Goal: Use online tool/utility: Use online tool/utility

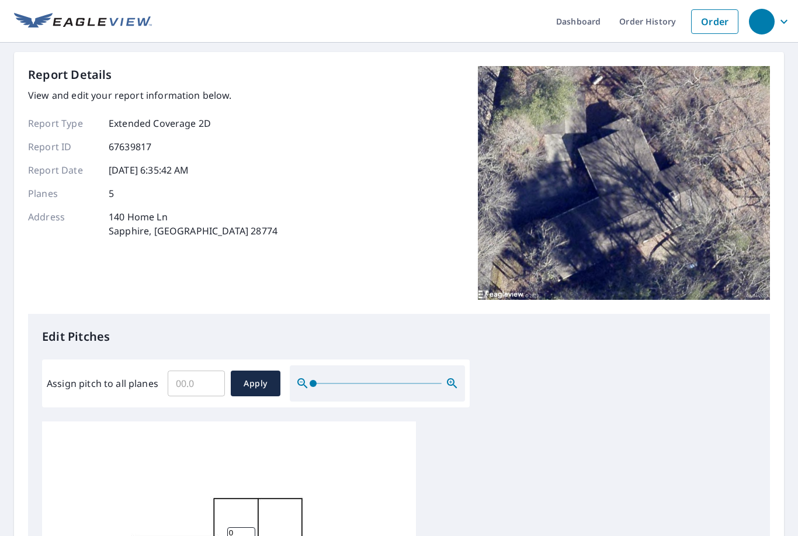
click at [209, 379] on input "Assign pitch to all planes" at bounding box center [196, 383] width 57 height 33
click at [240, 526] on input "0" at bounding box center [241, 529] width 28 height 11
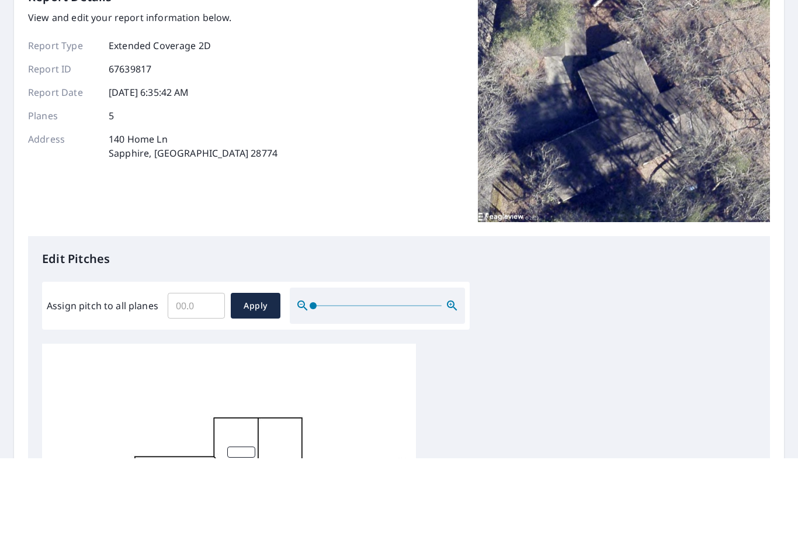
scroll to position [37, 0]
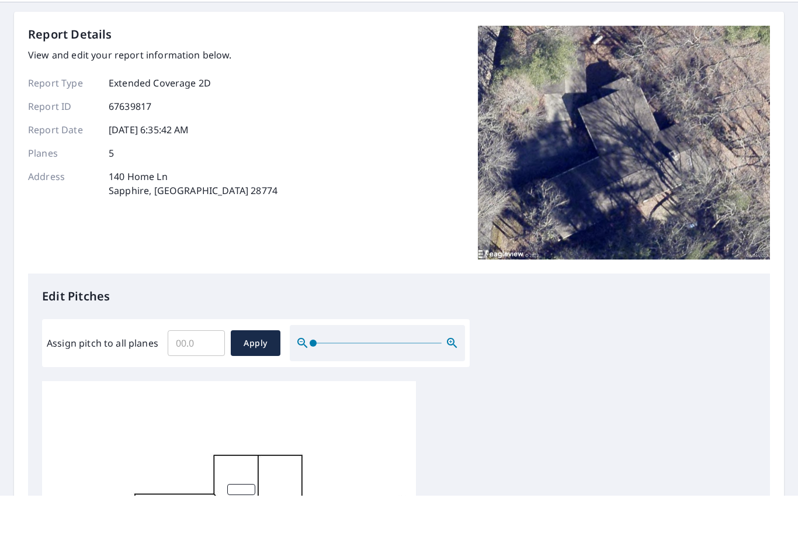
type input "4"
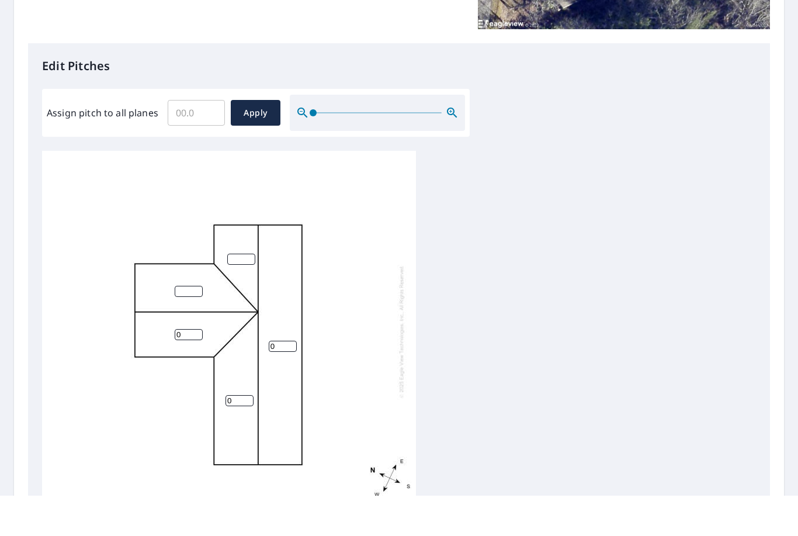
scroll to position [229, 0]
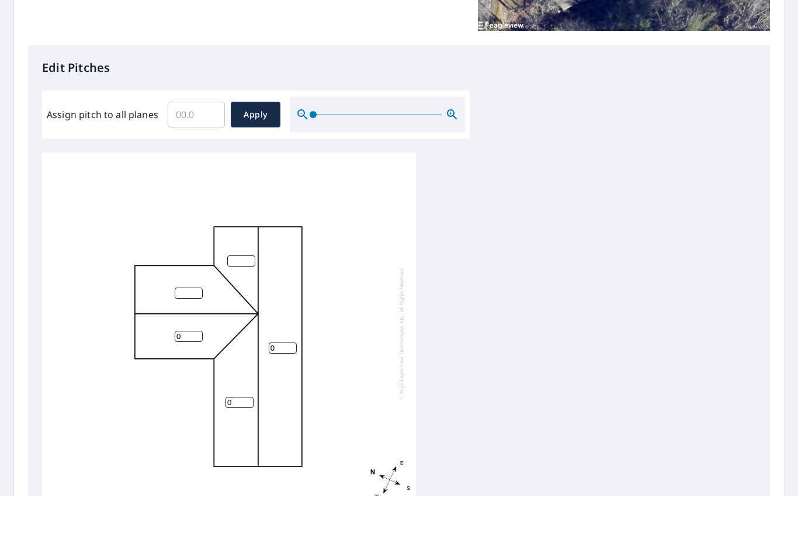
click at [192, 371] on input "0" at bounding box center [189, 376] width 28 height 11
type input "4"
click at [283, 383] on input "0" at bounding box center [283, 388] width 28 height 11
type input "4"
click at [243, 437] on input "0" at bounding box center [240, 442] width 28 height 11
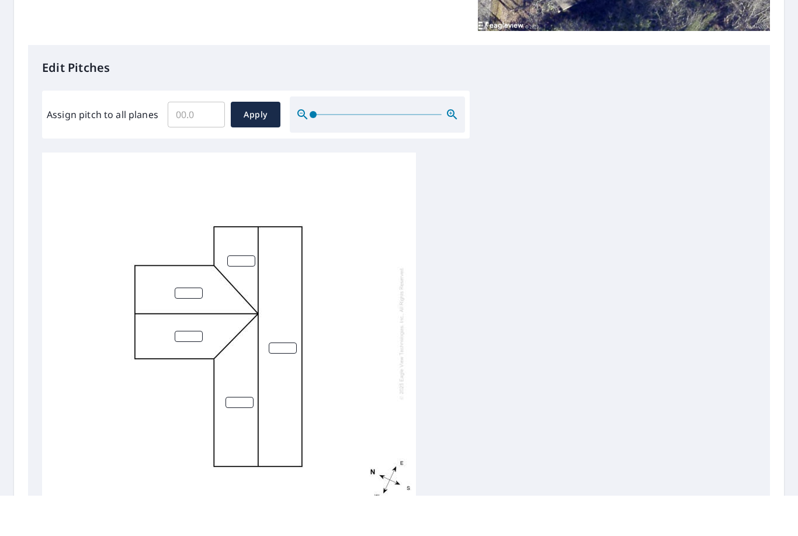
type input "4"
click at [261, 148] on span "Apply" at bounding box center [255, 155] width 31 height 15
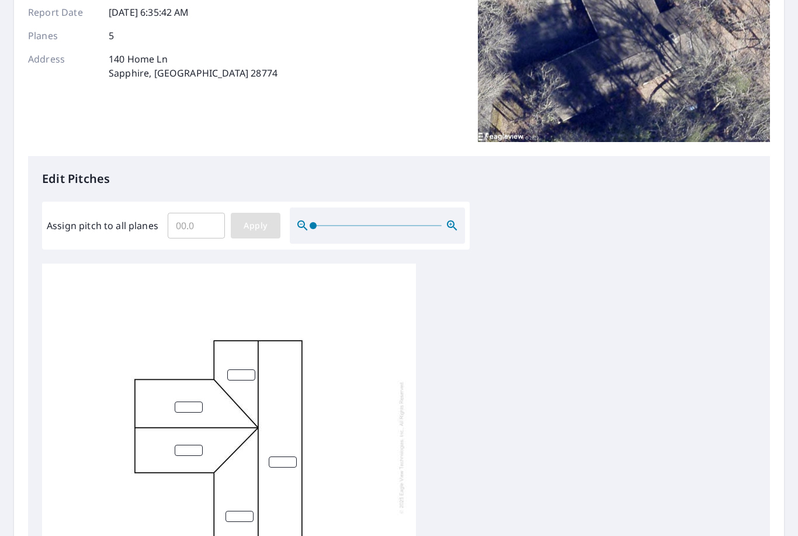
scroll to position [165, 0]
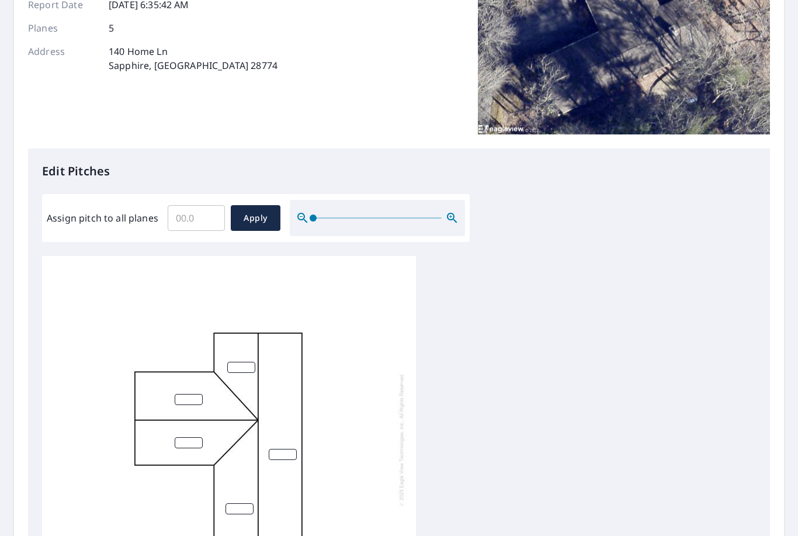
click at [201, 202] on input "Assign pitch to all planes" at bounding box center [196, 218] width 57 height 33
type input "4"
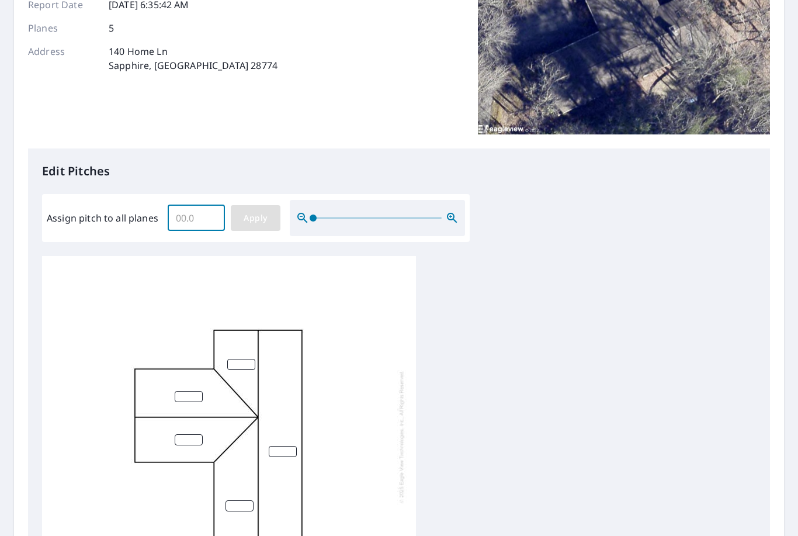
click at [259, 211] on span "Apply" at bounding box center [255, 218] width 31 height 15
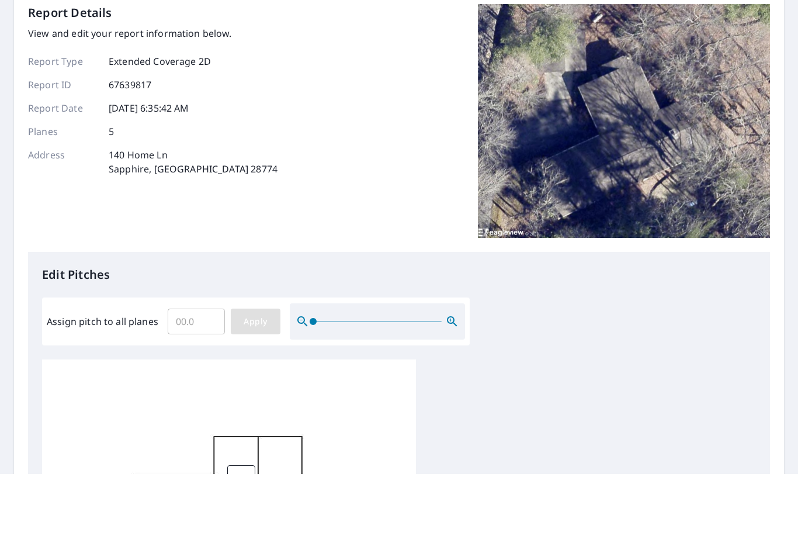
scroll to position [0, 0]
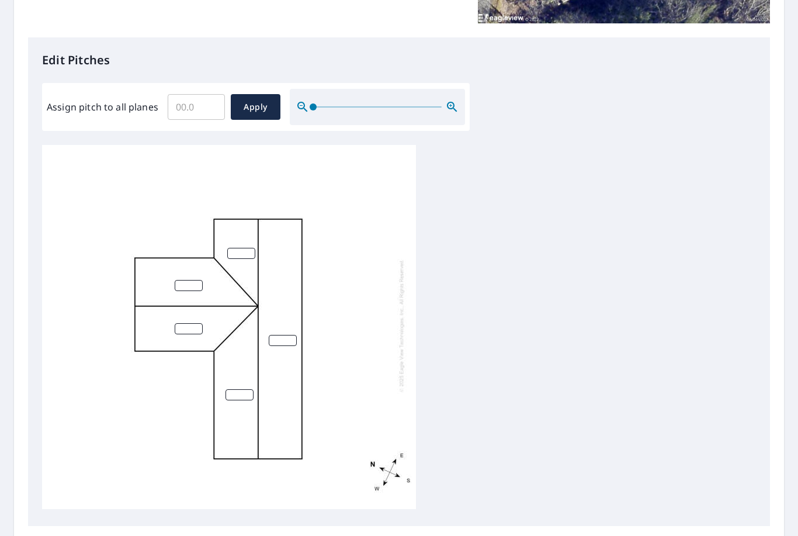
scroll to position [37, 0]
